Goal: Complete application form

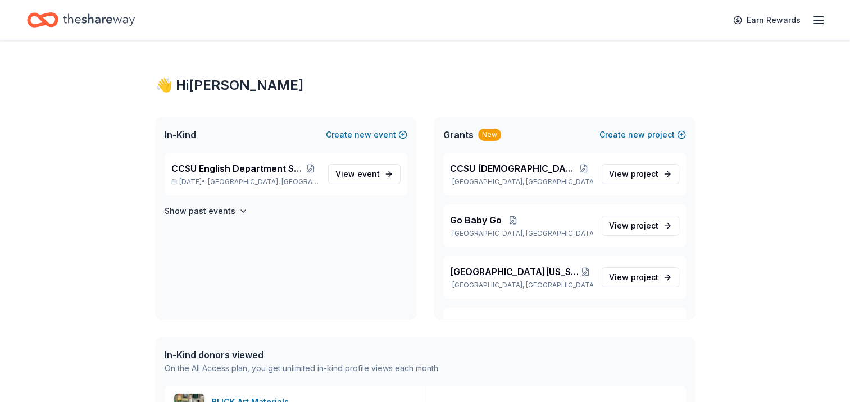
click at [818, 22] on icon "button" at bounding box center [818, 19] width 13 height 13
click at [304, 175] on div "CCSU English Department Silent Auction Oct 15, 2025 • New Britain, CT" at bounding box center [245, 174] width 148 height 25
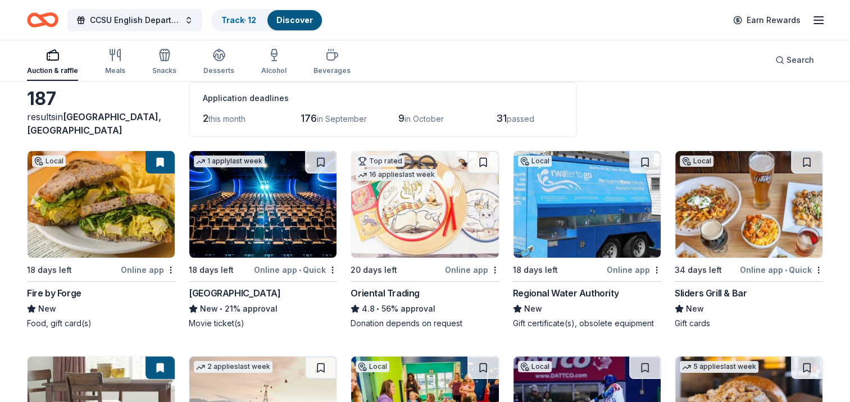
scroll to position [49, 0]
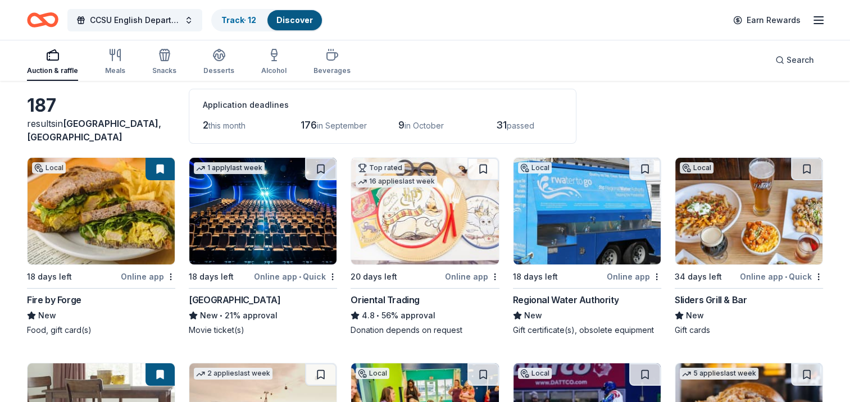
click at [111, 214] on img at bounding box center [101, 211] width 147 height 107
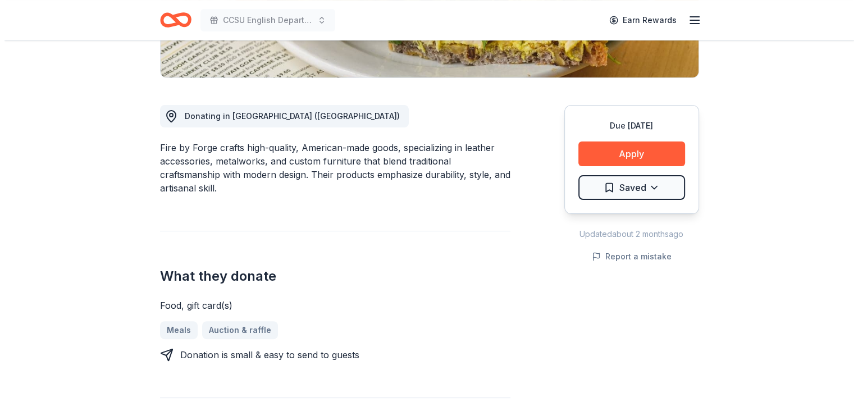
scroll to position [275, 0]
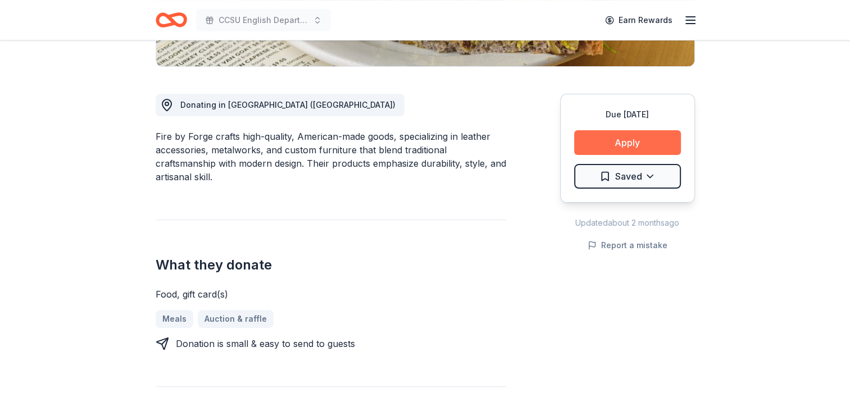
click at [638, 143] on button "Apply" at bounding box center [627, 142] width 107 height 25
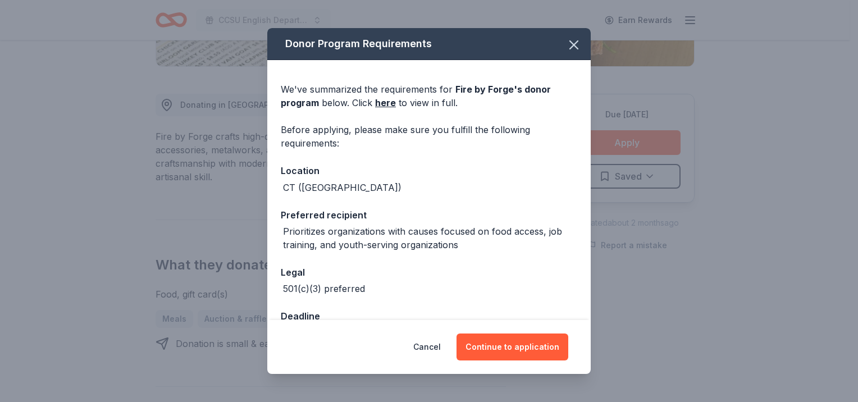
scroll to position [35, 0]
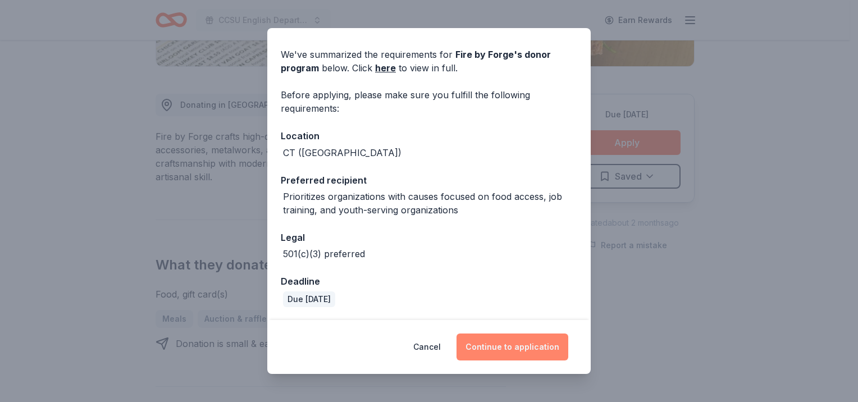
click at [514, 346] on button "Continue to application" at bounding box center [513, 347] width 112 height 27
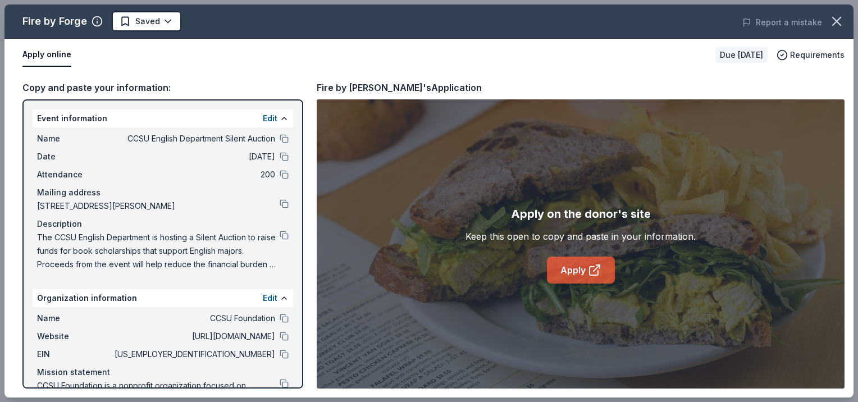
click at [573, 272] on link "Apply" at bounding box center [581, 270] width 68 height 27
